Goal: Transaction & Acquisition: Purchase product/service

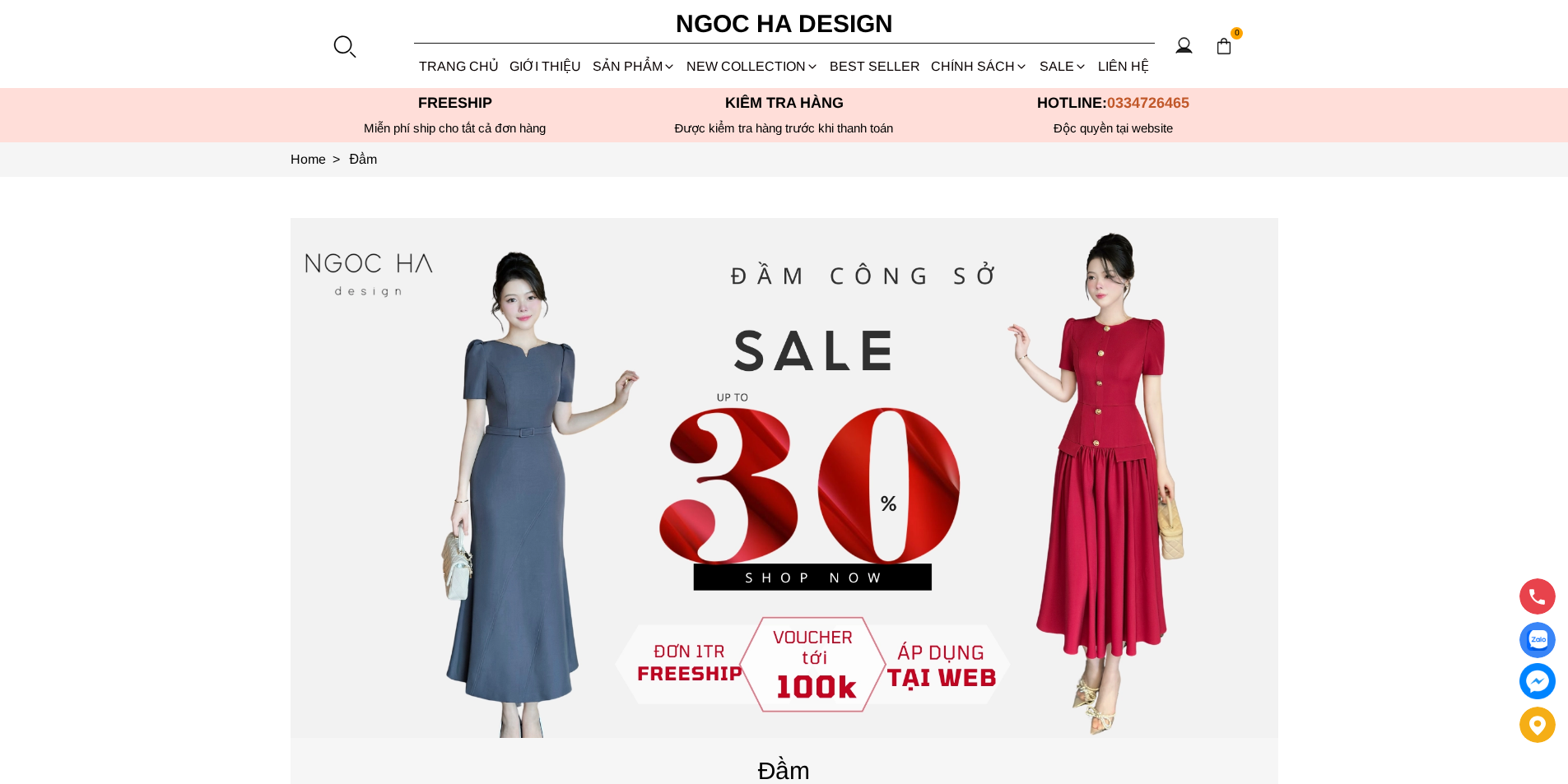
click at [341, 47] on div at bounding box center [343, 46] width 24 height 24
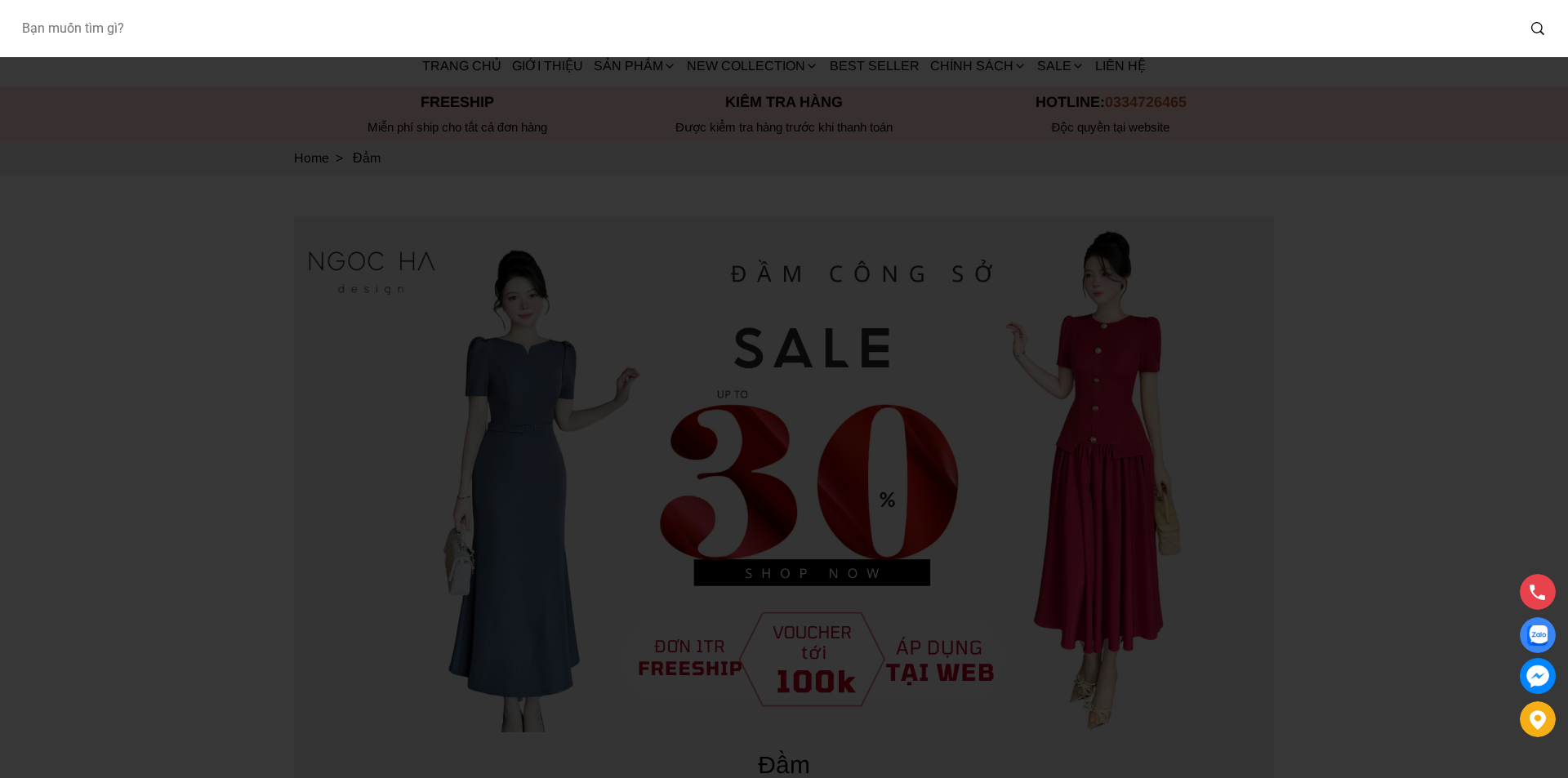
click at [210, 41] on input "Input search Bạn muốn tìm gì?" at bounding box center [761, 28] width 1507 height 38
type input "a"
type input "A1064"
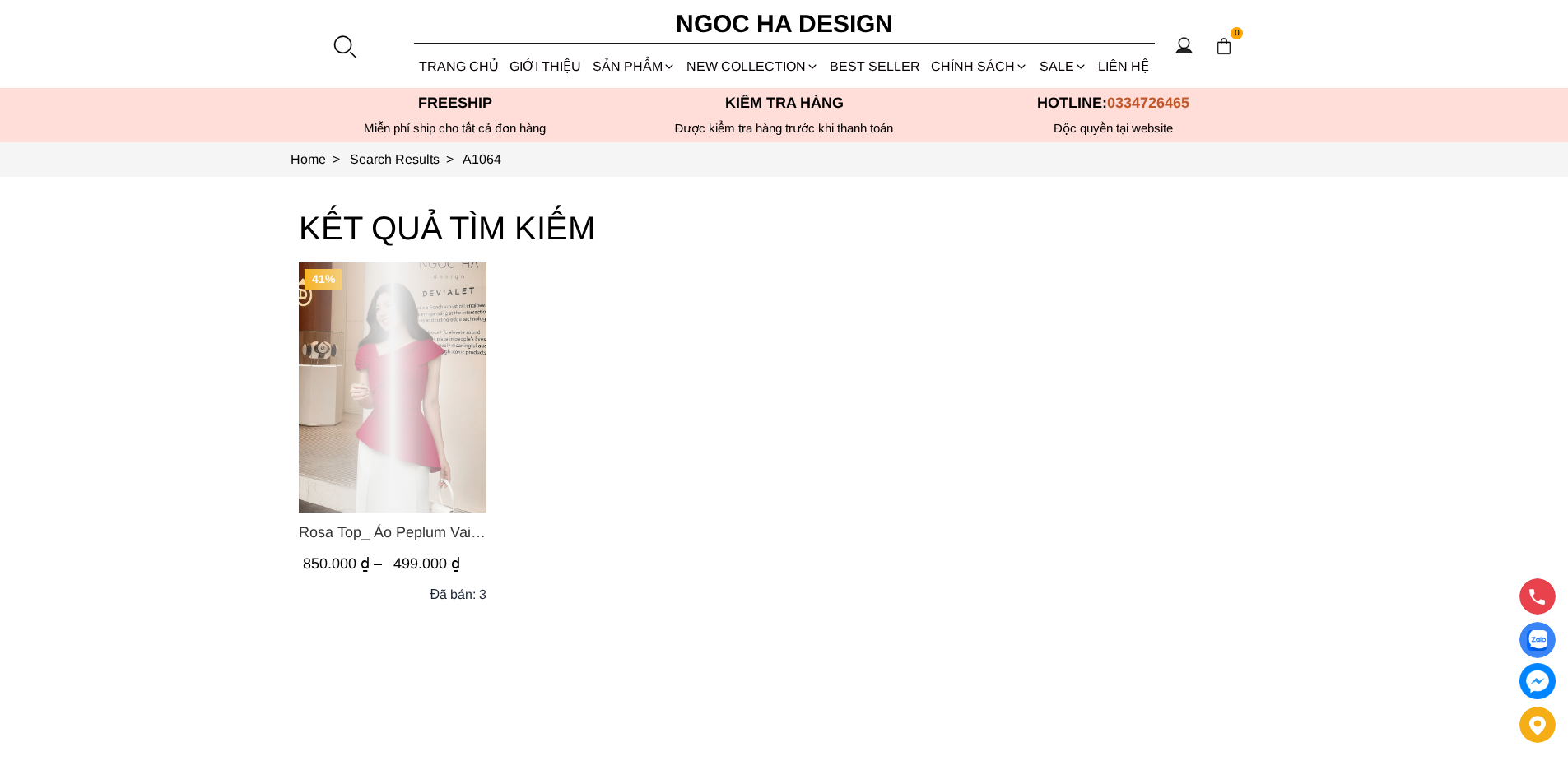
click at [424, 426] on div "Product image - Rosa Top_ Áo Peplum Vai Lệch Xếp Ly Màu Đỏ A1064" at bounding box center [393, 388] width 188 height 250
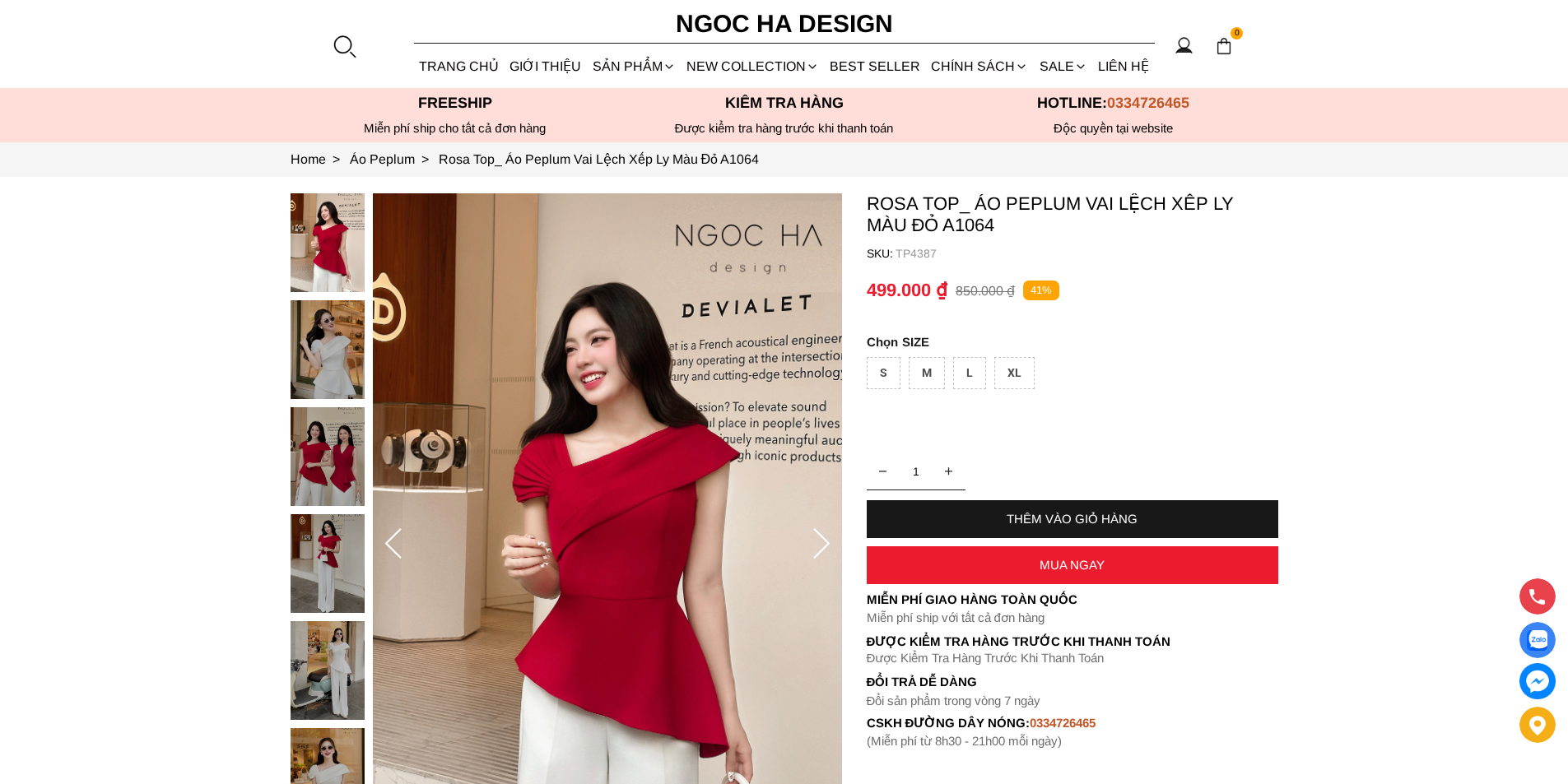
click at [1016, 366] on div "XL" at bounding box center [1014, 372] width 41 height 32
click at [1031, 565] on div "MUA NGAY" at bounding box center [1072, 565] width 411 height 14
click at [964, 425] on container "Rosa Top_ Áo Peplum Vai Lệch Xếp Ly Màu Đỏ A1064 SKU: TP4387 1 THÊM VÀO GIỎ HÀN…" at bounding box center [1072, 470] width 411 height 555
click at [927, 405] on container "Rosa Top_ Áo Peplum Vai Lệch Xếp Ly Màu Đỏ A1064 SKU: TP4387 1 THÊM VÀO GIỎ HÀN…" at bounding box center [1072, 470] width 411 height 555
click at [1024, 378] on div "XL" at bounding box center [1014, 372] width 41 height 32
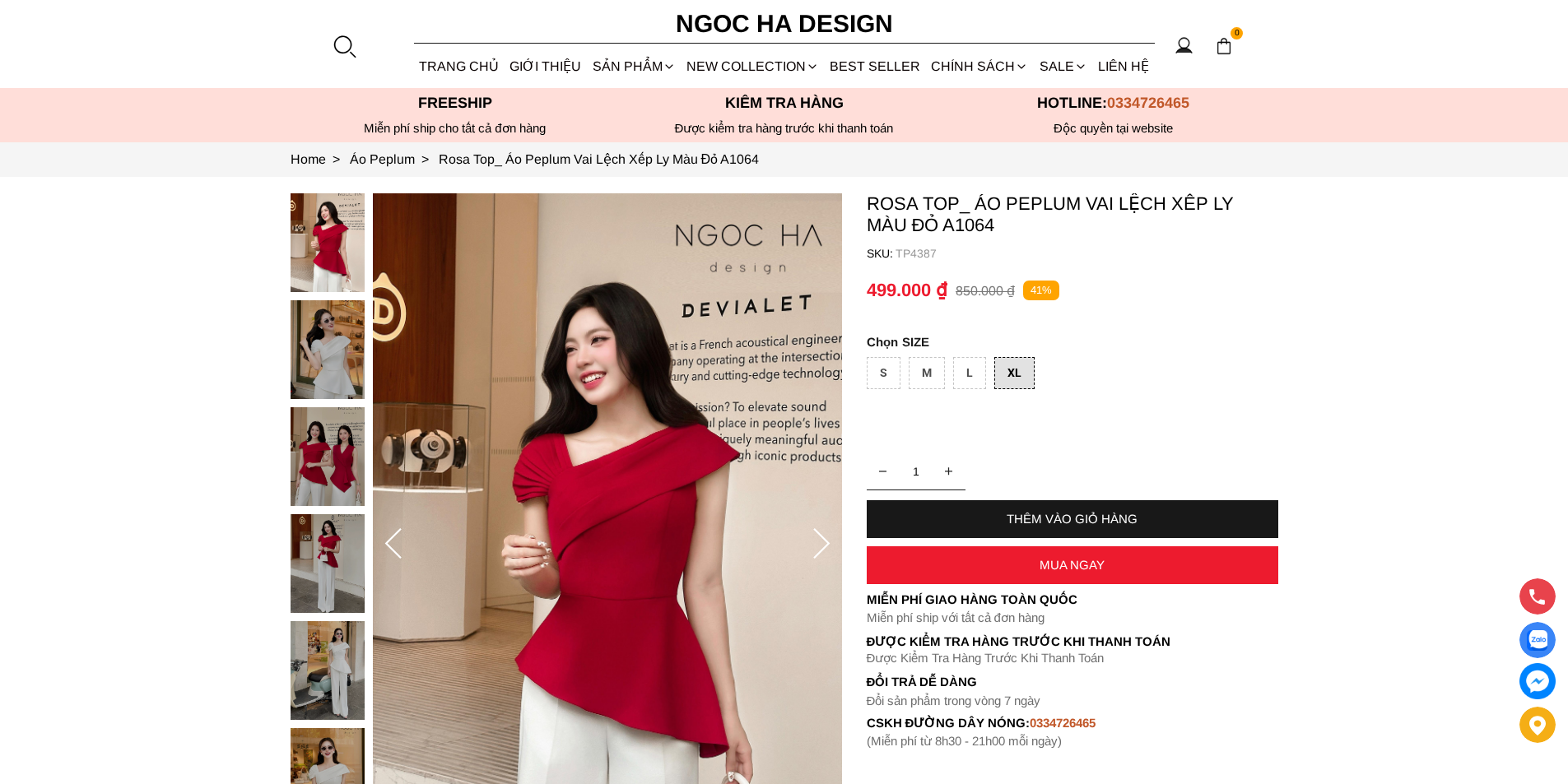
click at [1040, 561] on div "MUA NGAY" at bounding box center [1072, 565] width 411 height 14
click at [969, 376] on div "L" at bounding box center [970, 372] width 33 height 32
click at [937, 438] on container "Rosa Top_ Áo Peplum Vai Lệch Xếp Ly Màu Đỏ A1064 SKU: TP4387 1 THÊM VÀO GIỎ HÀN…" at bounding box center [1072, 470] width 411 height 555
click at [929, 427] on container "Rosa Top_ Áo Peplum Vai Lệch Xếp Ly Màu Đỏ A1064 SKU: TP4387 1 THÊM VÀO GIỎ HÀN…" at bounding box center [1072, 470] width 411 height 555
